Goal: Transaction & Acquisition: Purchase product/service

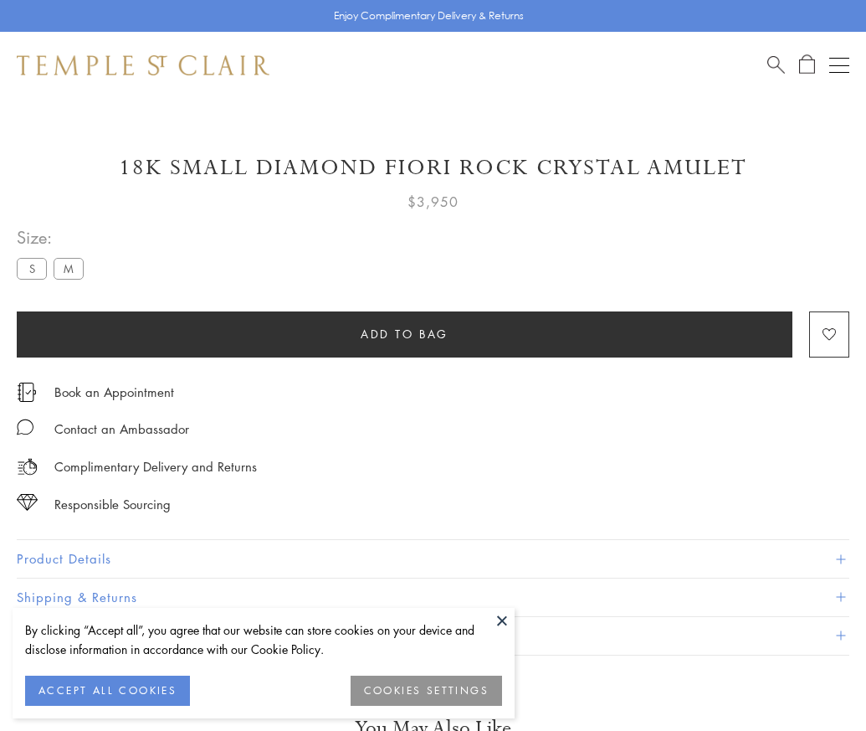
click at [404, 333] on span "Add to bag" at bounding box center [405, 334] width 88 height 18
